Goal: Find specific page/section: Find specific page/section

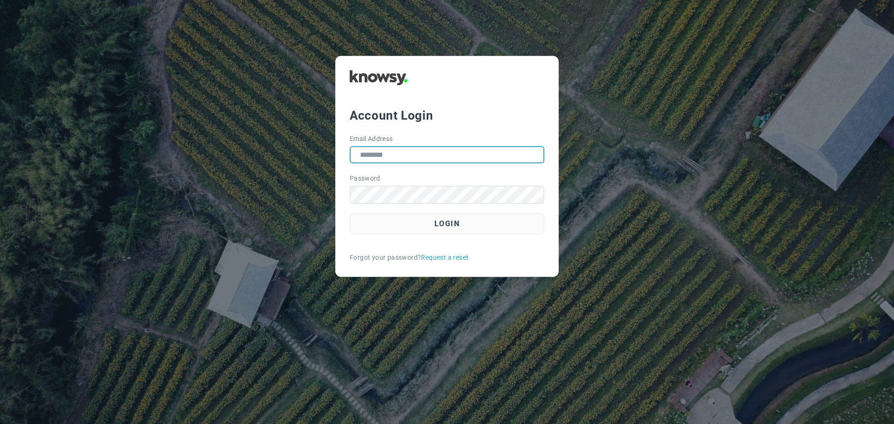
type input "**********"
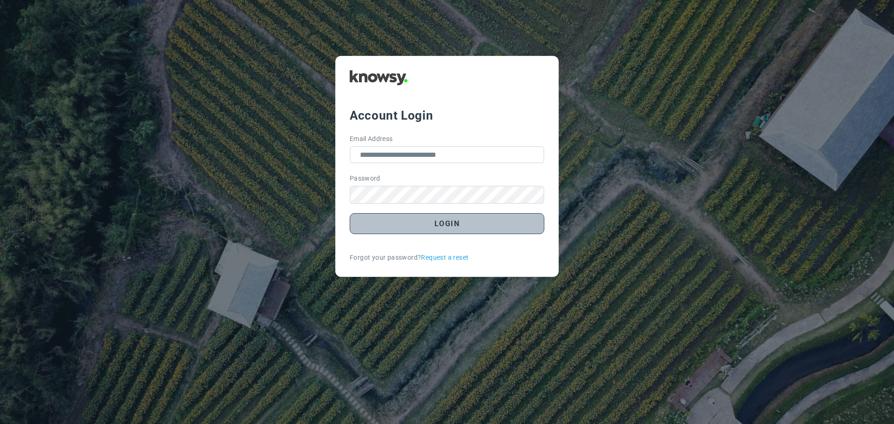
click at [436, 227] on button "Login" at bounding box center [447, 223] width 195 height 21
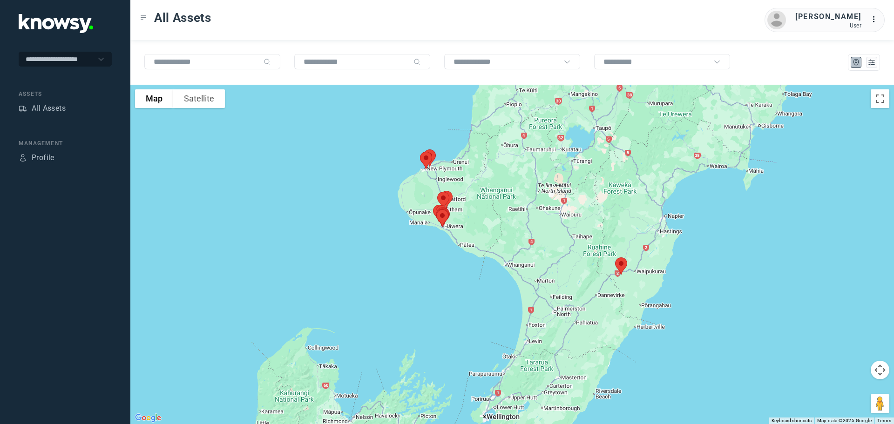
drag, startPoint x: 413, startPoint y: 176, endPoint x: 487, endPoint y: 226, distance: 88.6
click at [487, 225] on div at bounding box center [512, 254] width 764 height 339
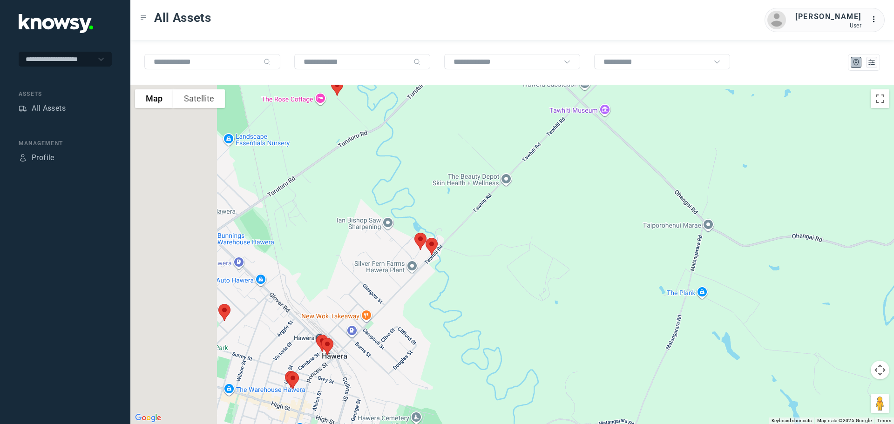
drag, startPoint x: 340, startPoint y: 276, endPoint x: 473, endPoint y: 263, distance: 133.4
click at [473, 263] on div at bounding box center [512, 254] width 764 height 339
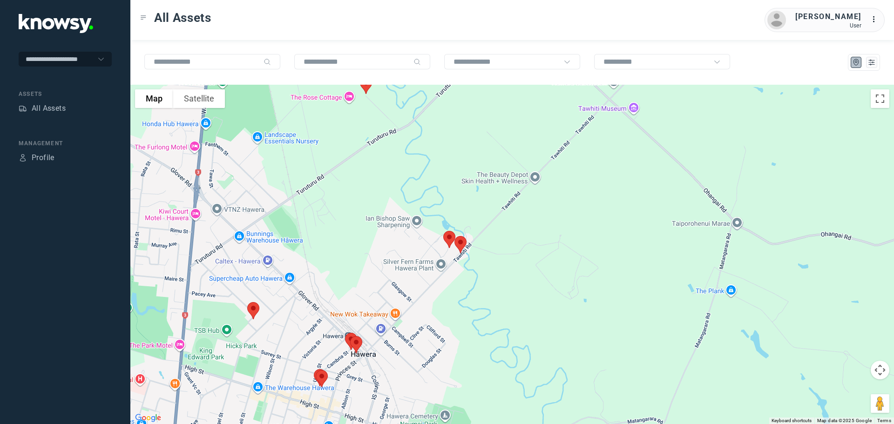
click at [460, 246] on img at bounding box center [461, 244] width 20 height 25
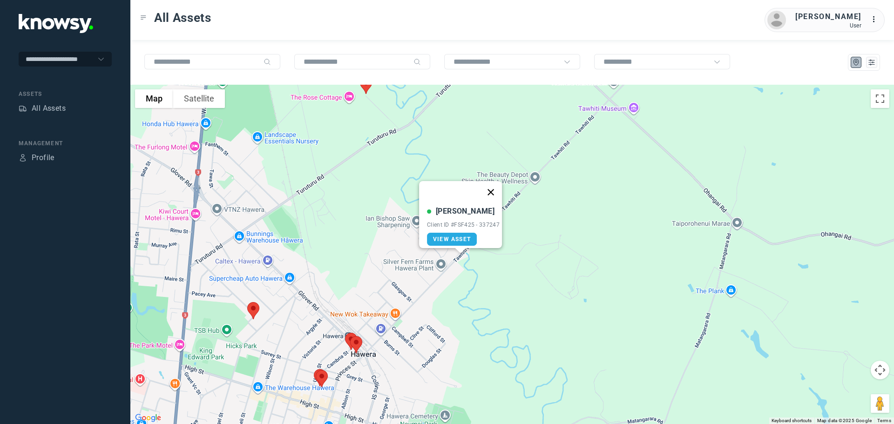
click at [493, 188] on button "Close" at bounding box center [491, 192] width 22 height 22
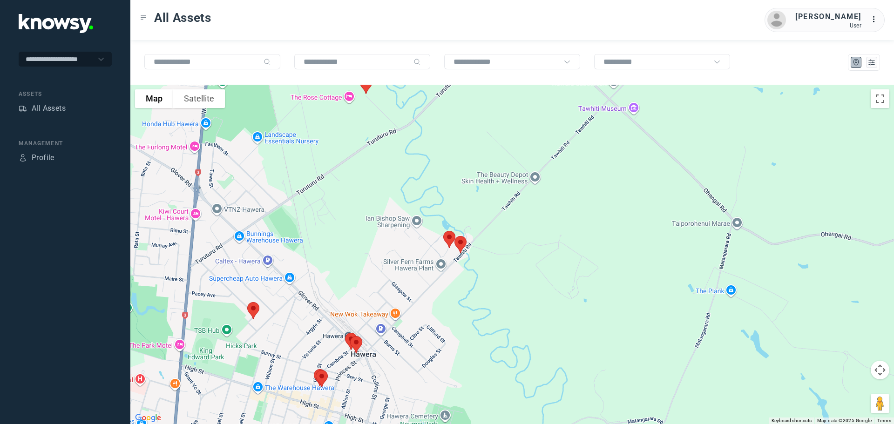
click at [451, 236] on img at bounding box center [461, 244] width 20 height 25
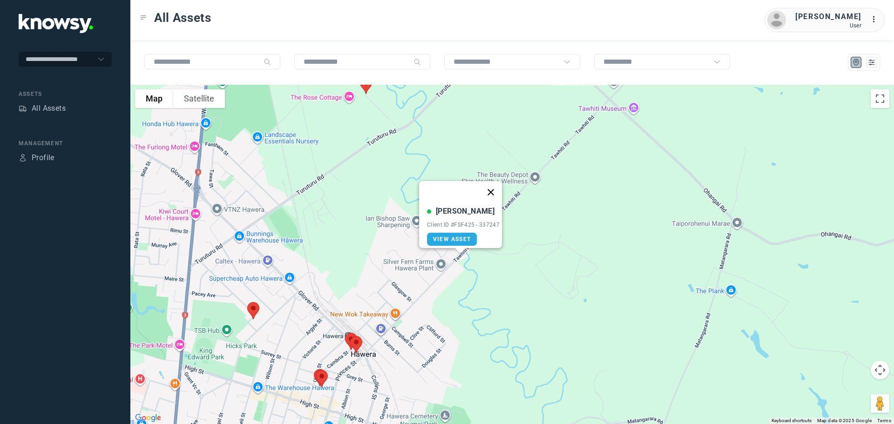
click at [495, 184] on button "Close" at bounding box center [491, 192] width 22 height 22
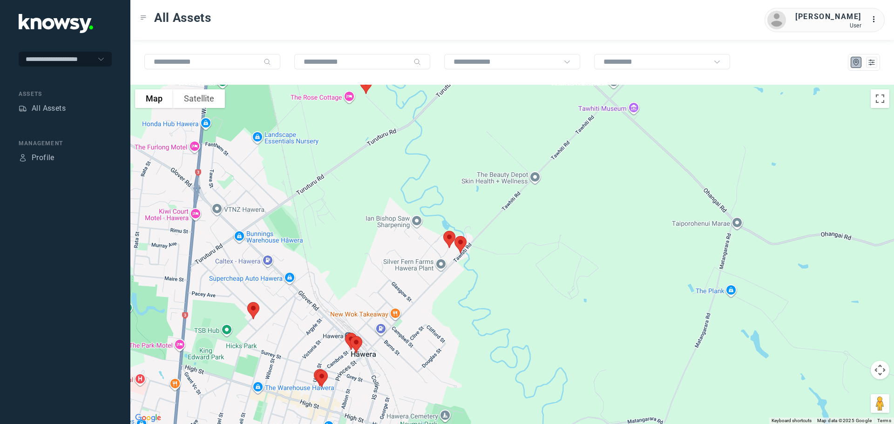
click at [446, 234] on img at bounding box center [450, 239] width 20 height 25
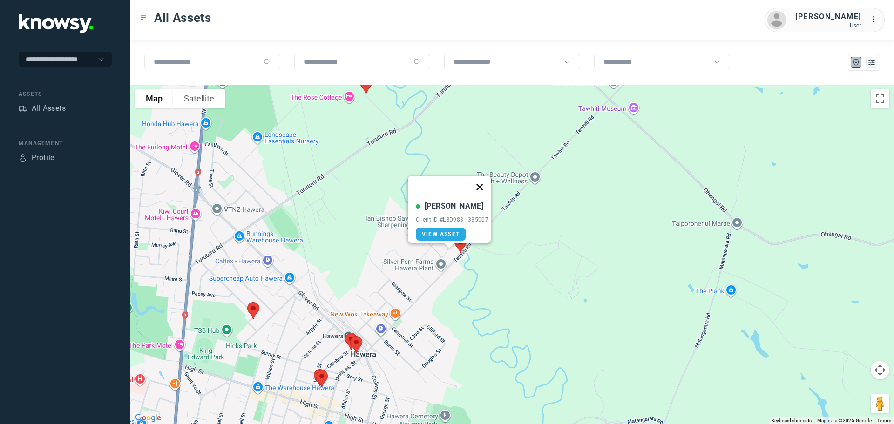
click at [484, 180] on button "Close" at bounding box center [479, 187] width 22 height 22
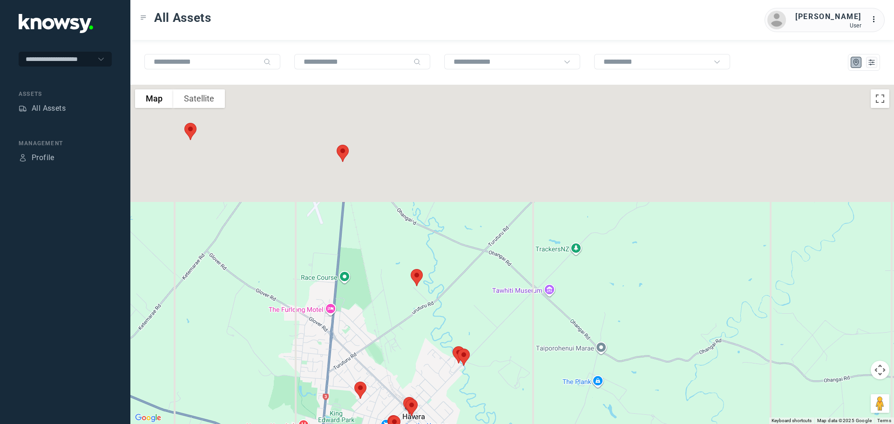
drag, startPoint x: 381, startPoint y: 169, endPoint x: 389, endPoint y: 287, distance: 118.1
click at [391, 293] on div at bounding box center [512, 254] width 764 height 339
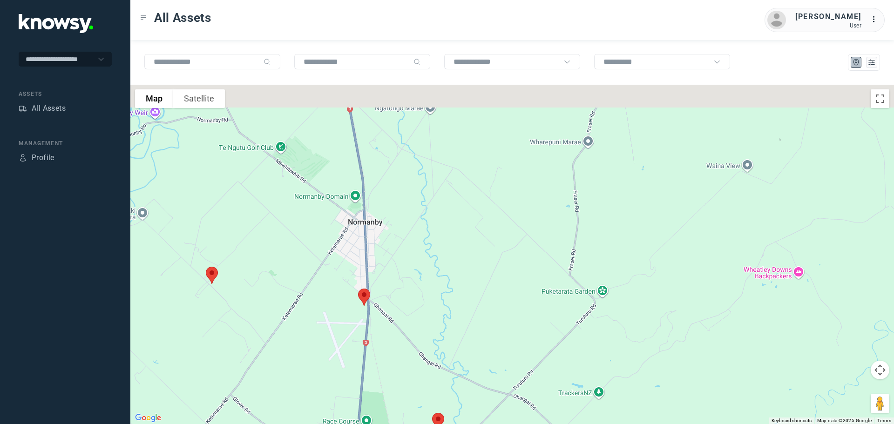
drag, startPoint x: 418, startPoint y: 282, endPoint x: 454, endPoint y: 372, distance: 96.3
click at [452, 376] on div at bounding box center [512, 254] width 764 height 339
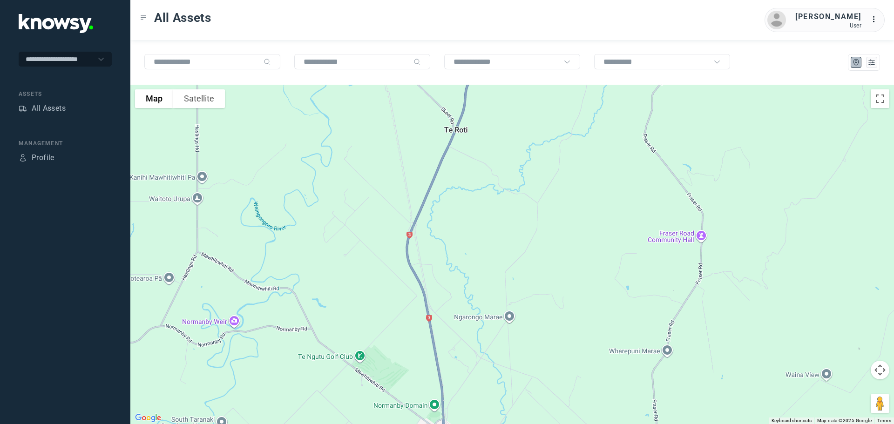
drag, startPoint x: 441, startPoint y: 345, endPoint x: 444, endPoint y: 356, distance: 11.6
click at [444, 356] on div at bounding box center [512, 254] width 764 height 339
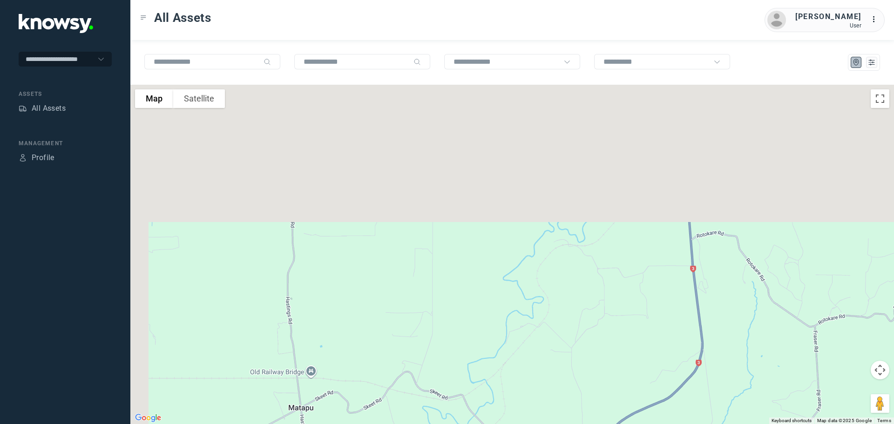
drag, startPoint x: 421, startPoint y: 368, endPoint x: 423, endPoint y: 378, distance: 10.5
click at [424, 391] on div at bounding box center [512, 254] width 764 height 339
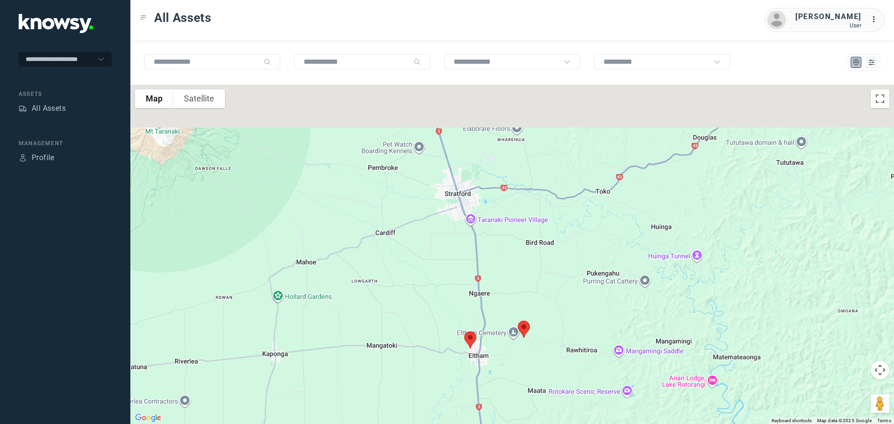
drag, startPoint x: 391, startPoint y: 308, endPoint x: 389, endPoint y: 341, distance: 33.1
click at [389, 341] on div at bounding box center [512, 254] width 764 height 339
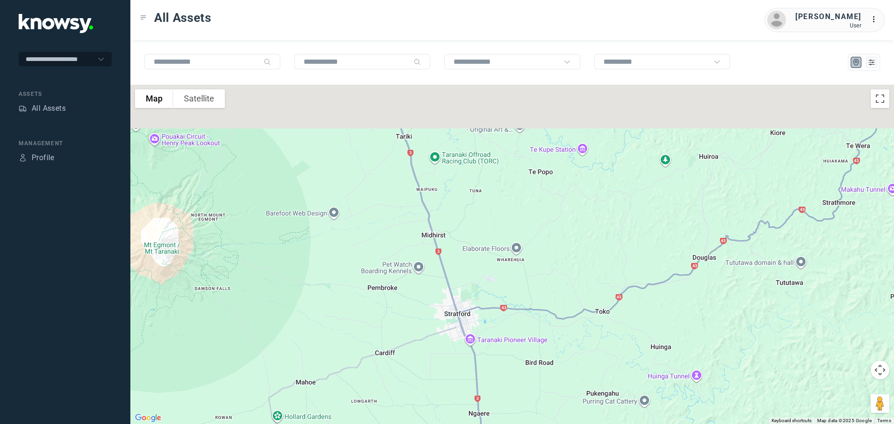
drag, startPoint x: 417, startPoint y: 247, endPoint x: 420, endPoint y: 359, distance: 111.8
click at [421, 377] on div at bounding box center [512, 254] width 764 height 339
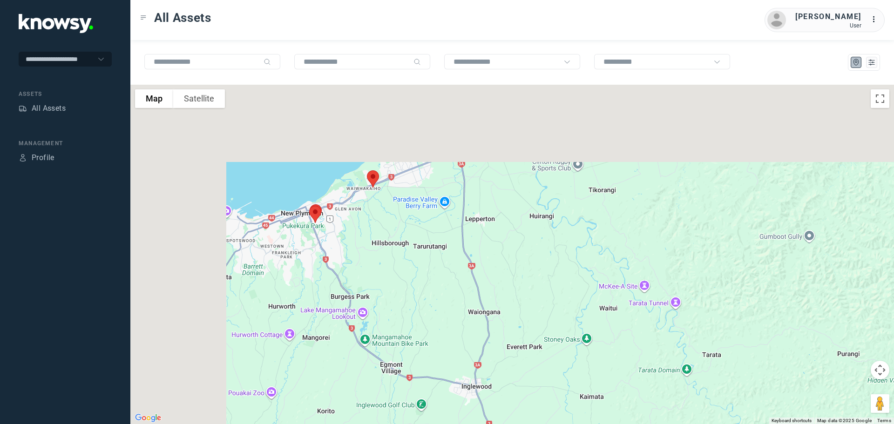
drag, startPoint x: 417, startPoint y: 271, endPoint x: 534, endPoint y: 428, distance: 195.4
click at [534, 424] on html "**********" at bounding box center [447, 212] width 894 height 424
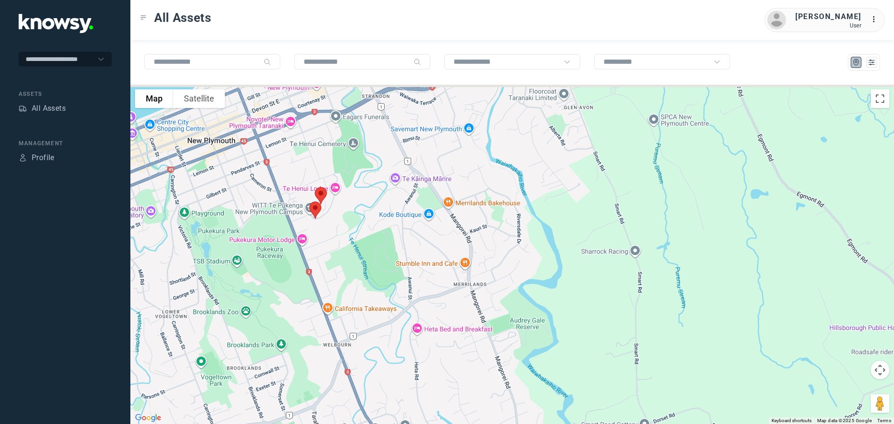
drag, startPoint x: 301, startPoint y: 206, endPoint x: 461, endPoint y: 229, distance: 161.4
click at [461, 229] on div at bounding box center [512, 254] width 764 height 339
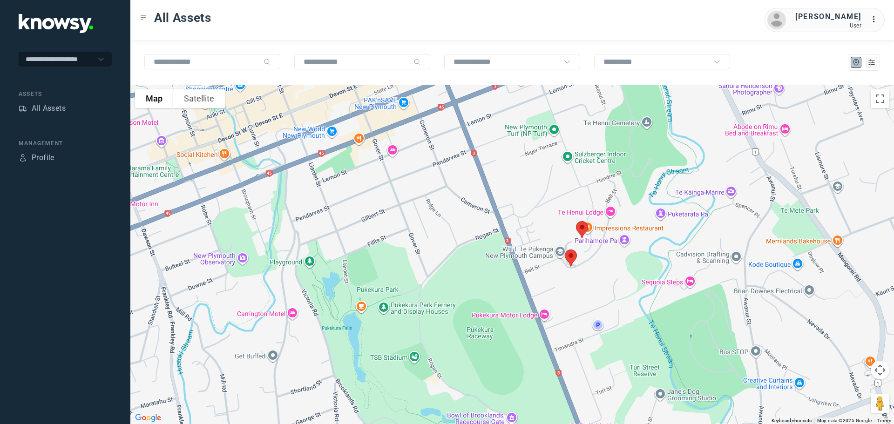
click at [571, 258] on img at bounding box center [571, 258] width 20 height 25
click at [606, 201] on button "Close" at bounding box center [602, 206] width 22 height 22
click at [585, 225] on img at bounding box center [582, 229] width 20 height 25
click at [615, 171] on button "Close" at bounding box center [613, 177] width 22 height 22
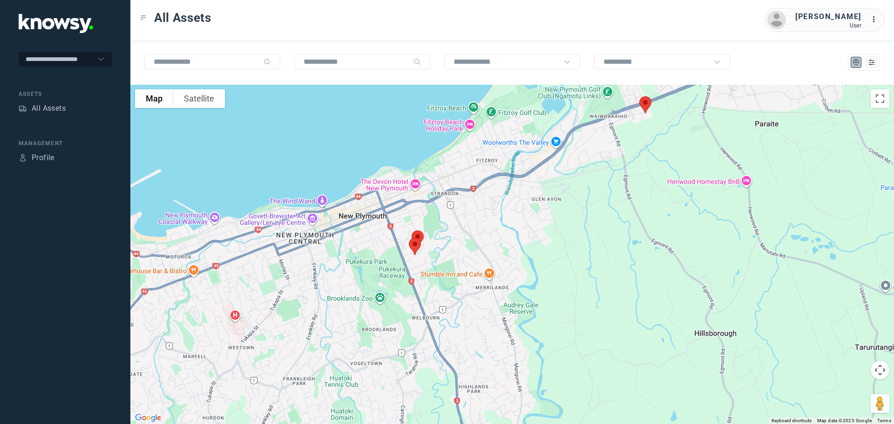
drag, startPoint x: 681, startPoint y: 193, endPoint x: 460, endPoint y: 227, distance: 223.3
click at [456, 229] on div at bounding box center [512, 254] width 764 height 339
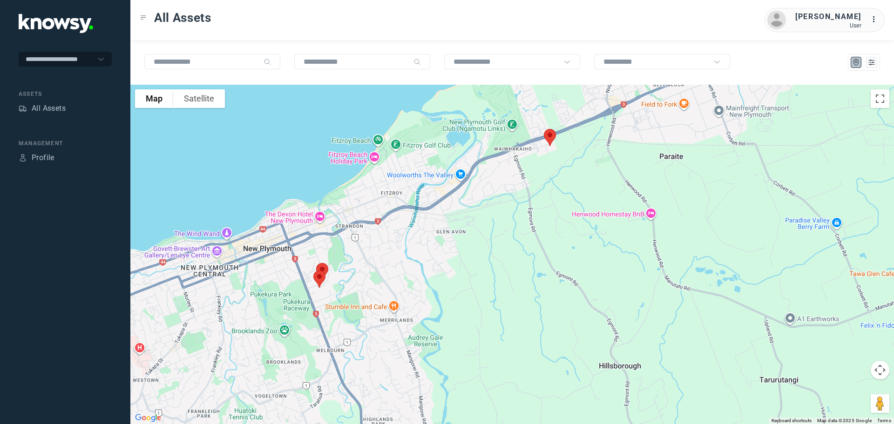
click at [552, 136] on img at bounding box center [550, 137] width 20 height 25
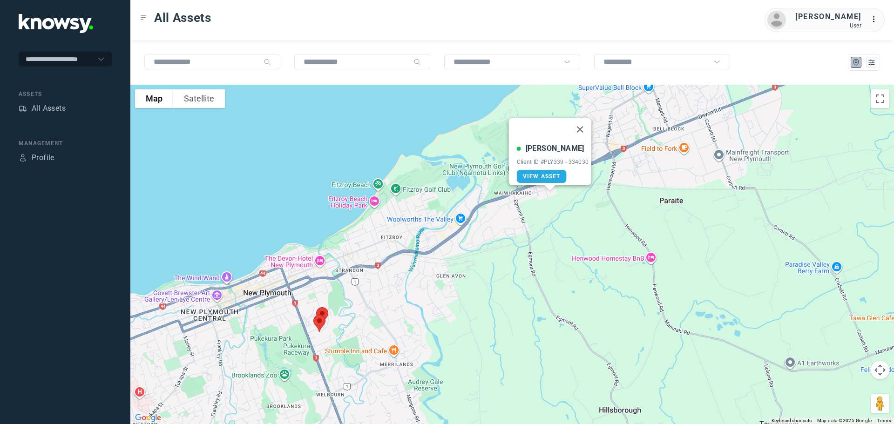
drag, startPoint x: 580, startPoint y: 123, endPoint x: 582, endPoint y: 157, distance: 34.0
click at [582, 157] on div "[PERSON_NAME] Client ID #PLY339 - 334030 View Asset" at bounding box center [550, 151] width 82 height 67
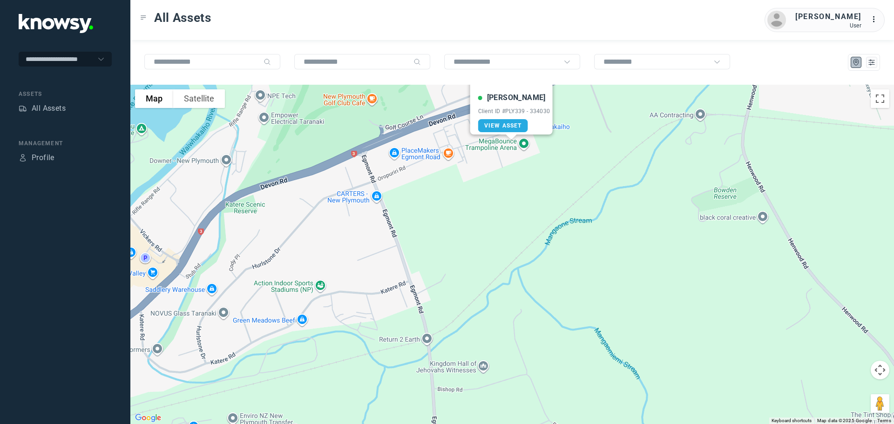
drag, startPoint x: 533, startPoint y: 150, endPoint x: 534, endPoint y: 212, distance: 62.4
click at [534, 212] on div "[PERSON_NAME] Client ID #PLY339 - 334030 View Asset" at bounding box center [512, 254] width 764 height 339
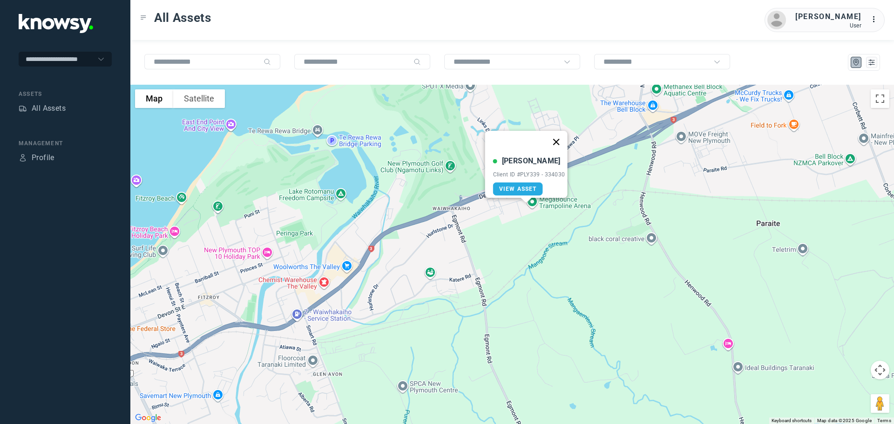
click at [561, 135] on button "Close" at bounding box center [556, 142] width 22 height 22
